Goal: Information Seeking & Learning: Learn about a topic

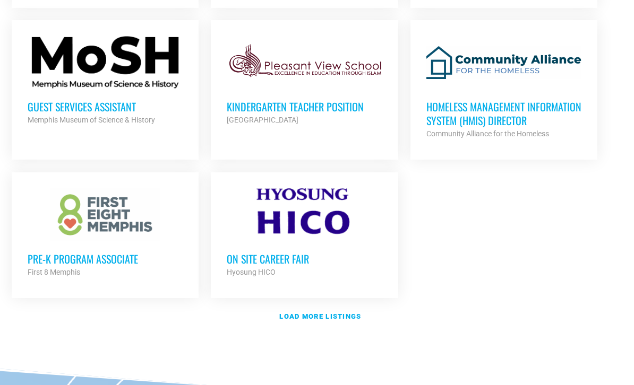
scroll to position [1214, 0]
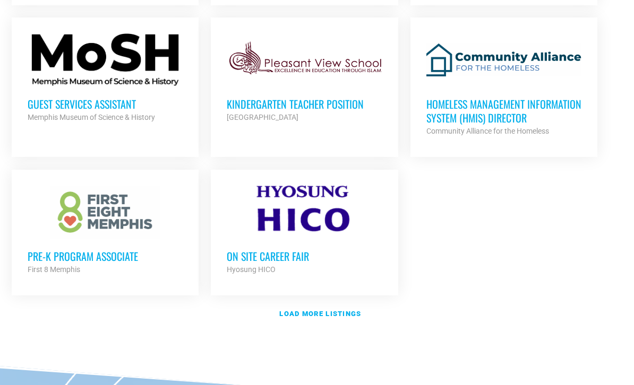
click at [101, 251] on h3 "Pre-K Program Associate" at bounding box center [105, 256] width 155 height 14
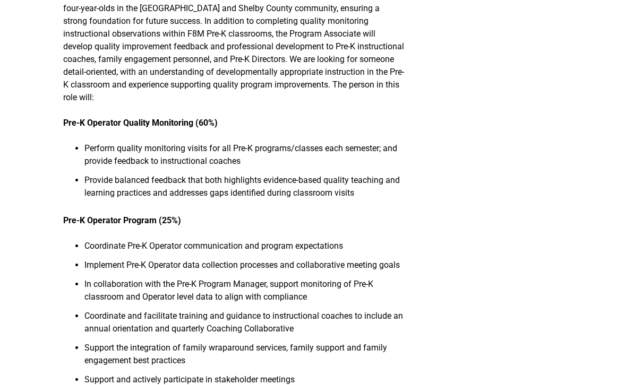
scroll to position [302, 0]
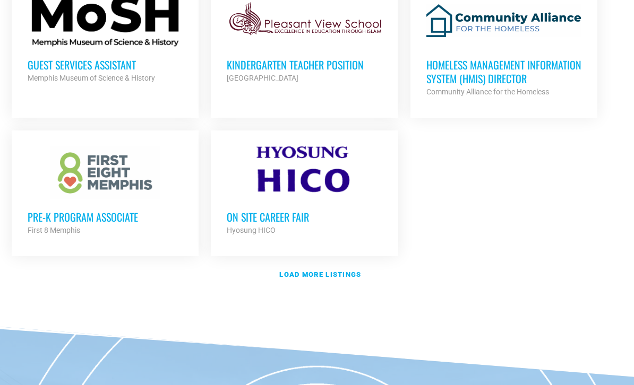
scroll to position [1253, 0]
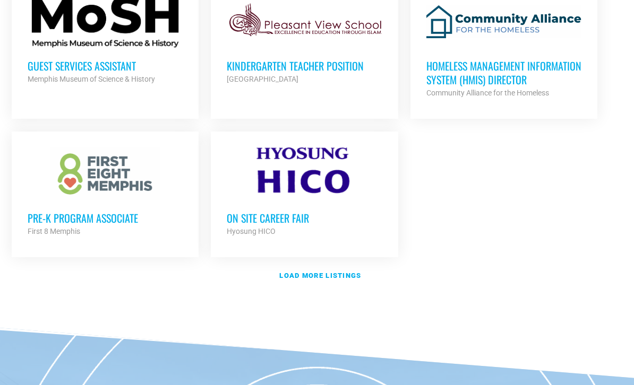
click at [280, 214] on h3 "On Site Career Fair" at bounding box center [304, 218] width 155 height 14
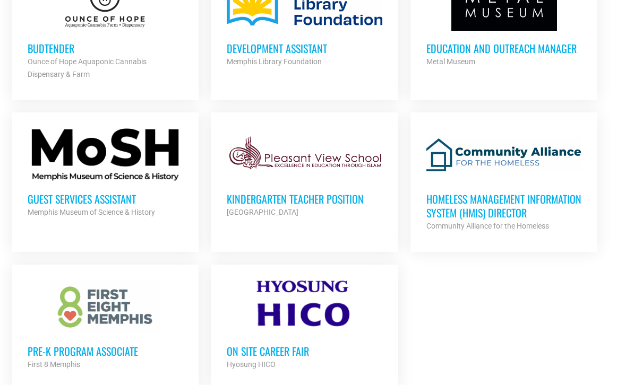
scroll to position [1120, 0]
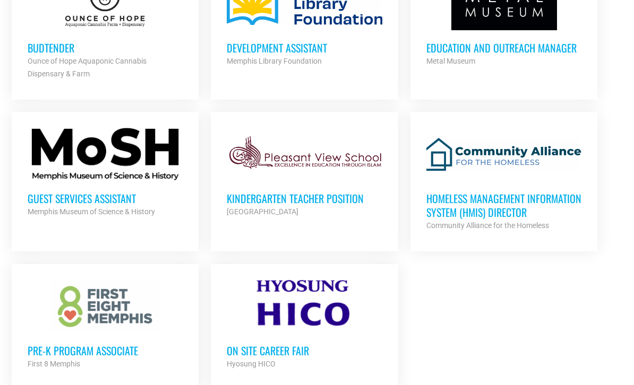
click at [311, 195] on h3 "Kindergarten Teacher Position" at bounding box center [304, 199] width 155 height 14
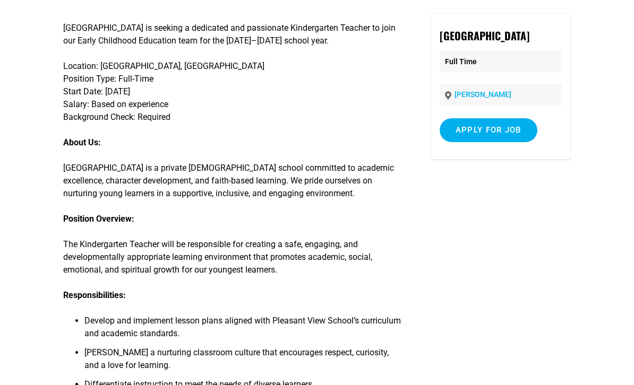
scroll to position [163, 0]
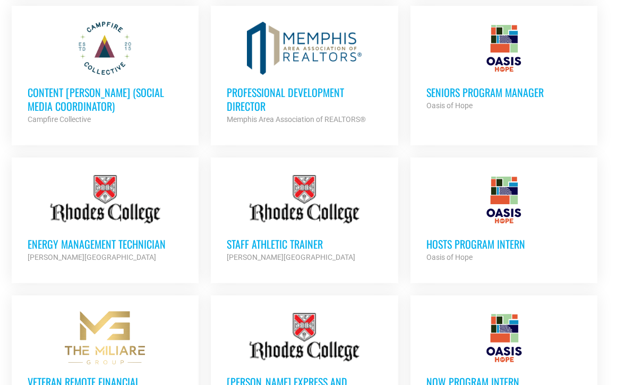
scroll to position [628, 0]
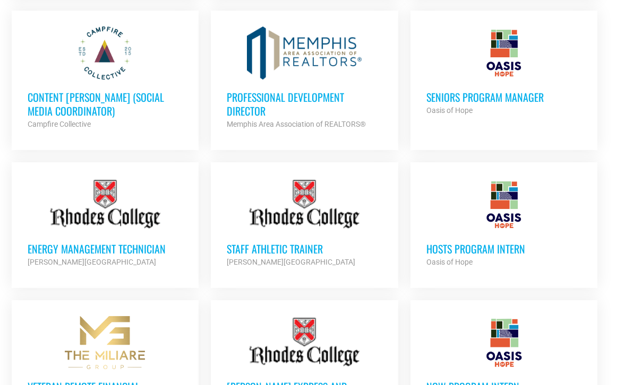
click at [120, 248] on h3 "Energy Management Technician" at bounding box center [105, 249] width 155 height 14
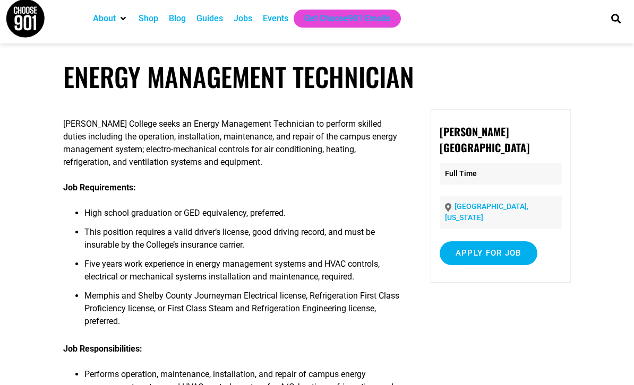
scroll to position [8, 0]
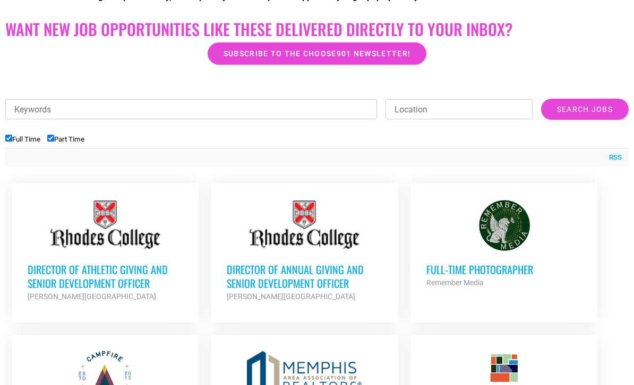
scroll to position [263, 0]
